Goal: Navigation & Orientation: Find specific page/section

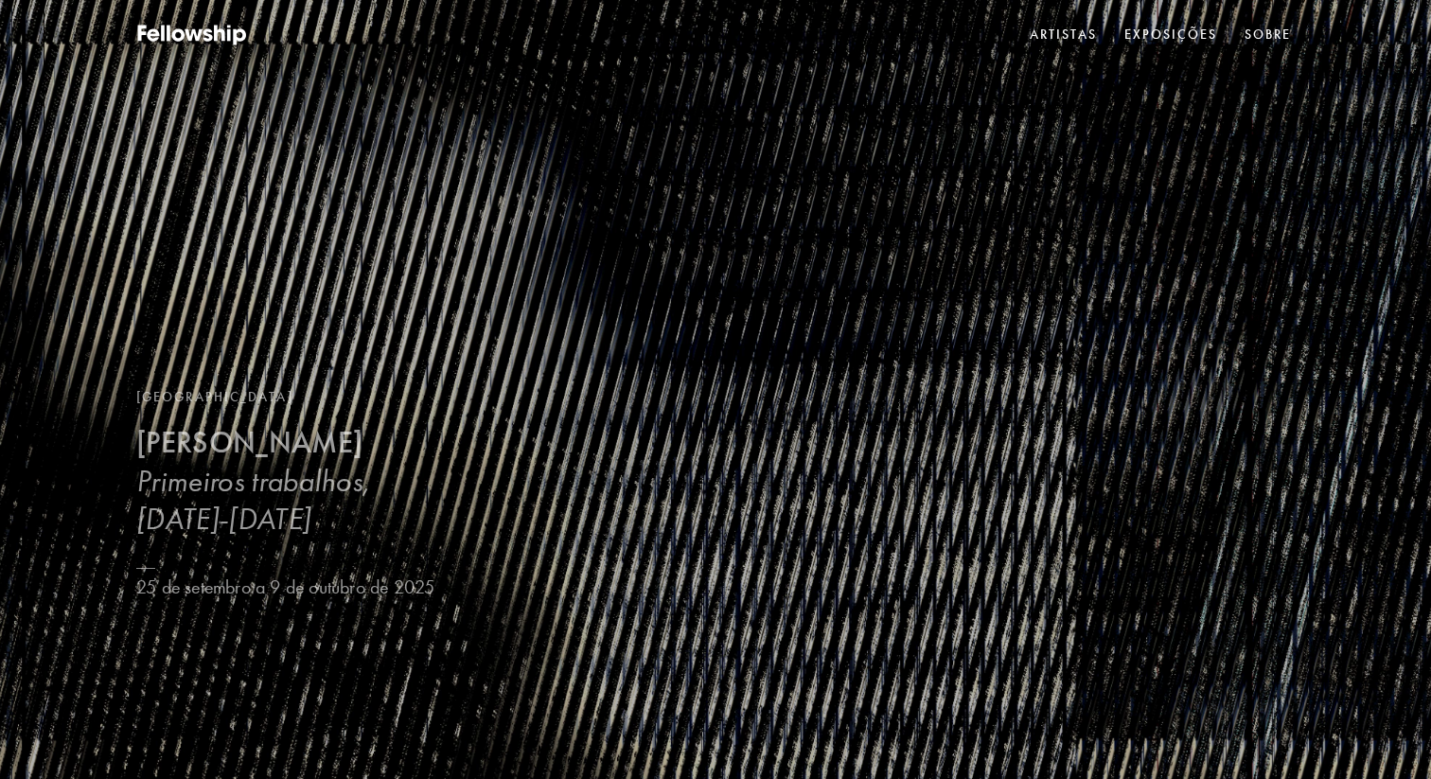
click at [218, 443] on font "[PERSON_NAME]" at bounding box center [249, 442] width 226 height 37
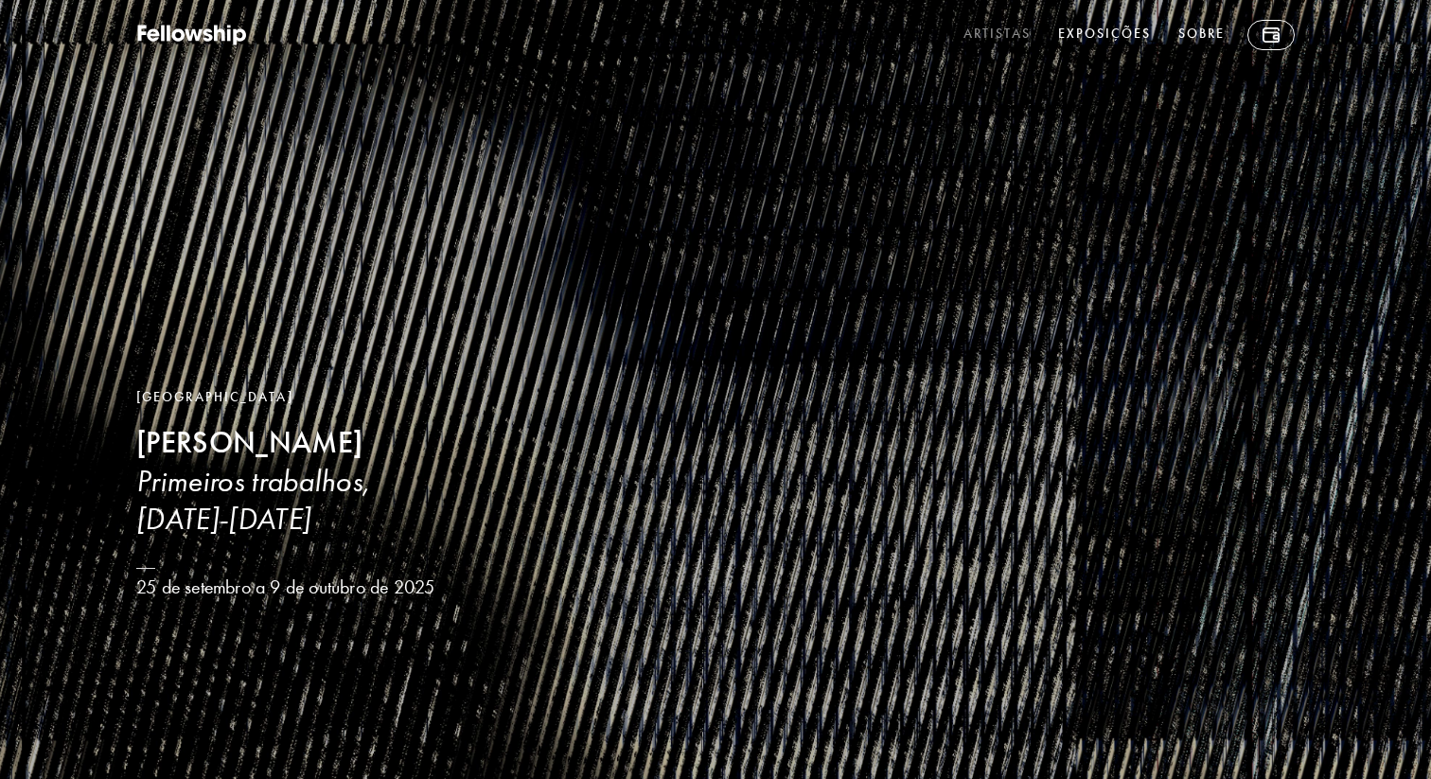
click at [1011, 28] on font "Artistas" at bounding box center [997, 34] width 68 height 16
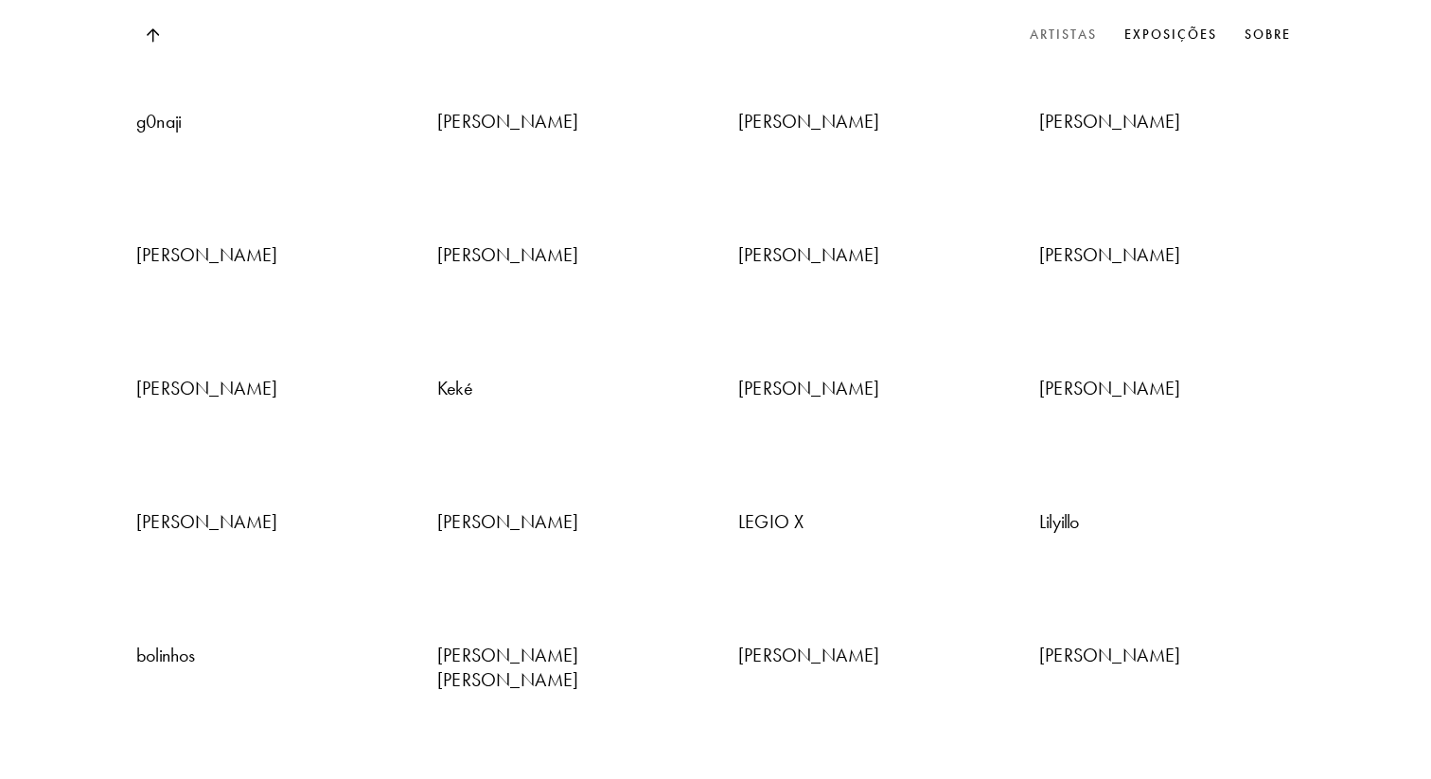
scroll to position [3615, 0]
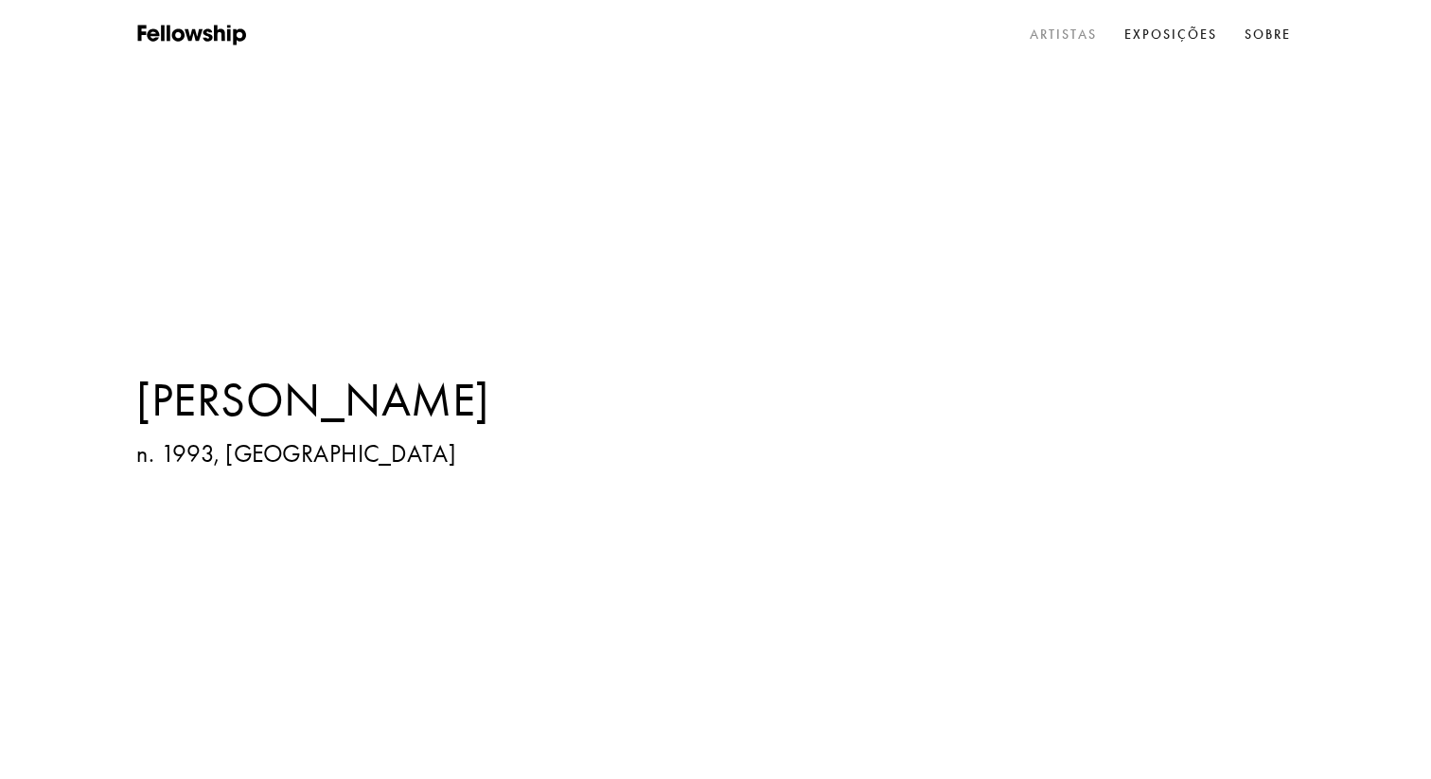
click at [1037, 39] on font "Artistas" at bounding box center [1064, 34] width 68 height 16
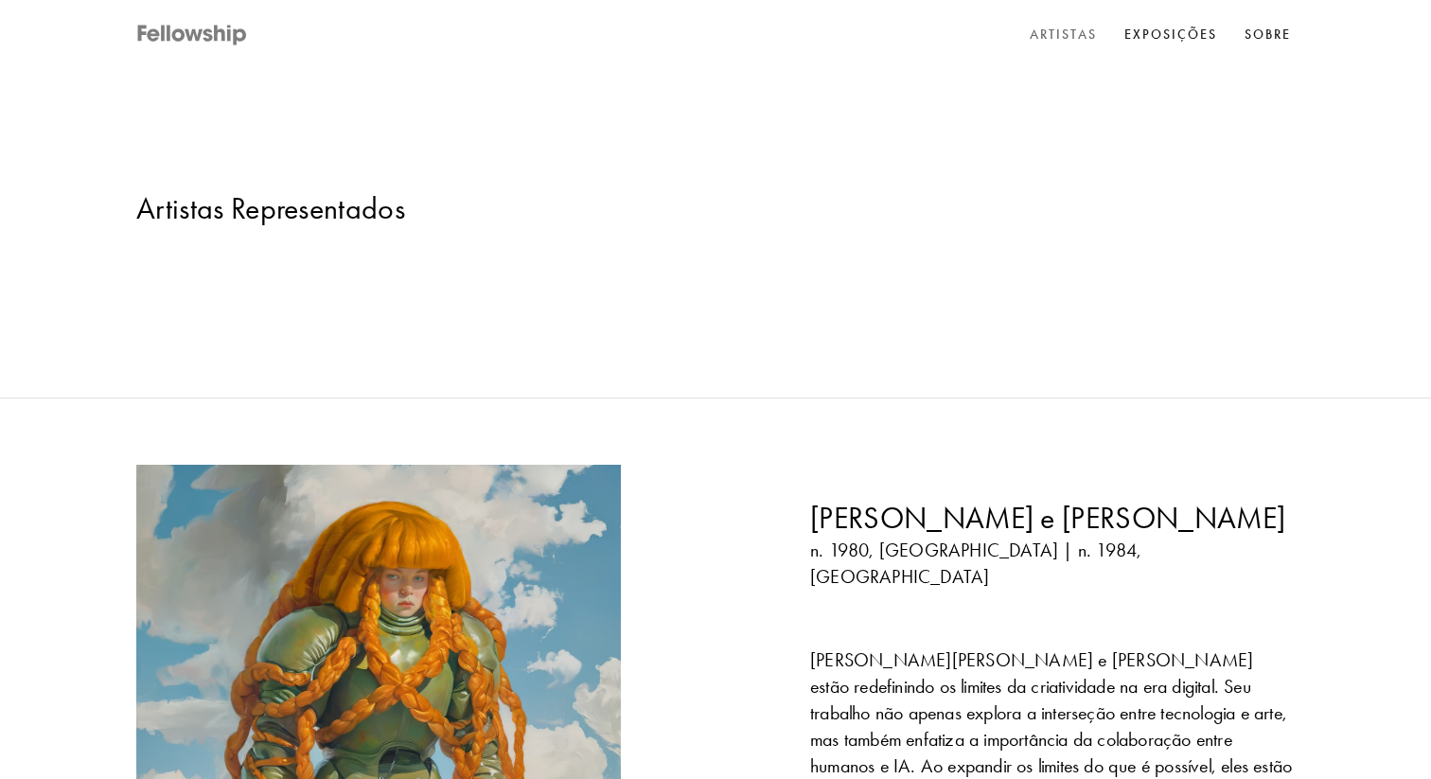
click at [183, 25] on icon at bounding box center [193, 36] width 114 height 24
